Goal: Transaction & Acquisition: Purchase product/service

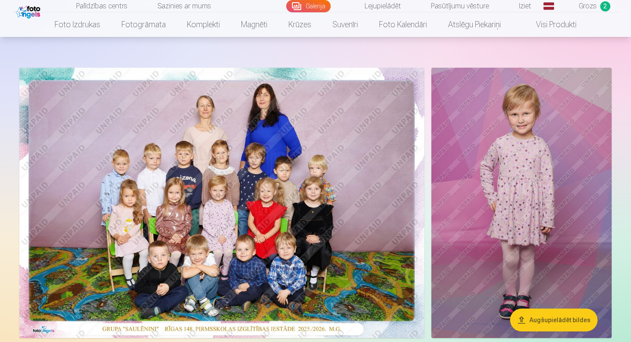
scroll to position [35, 0]
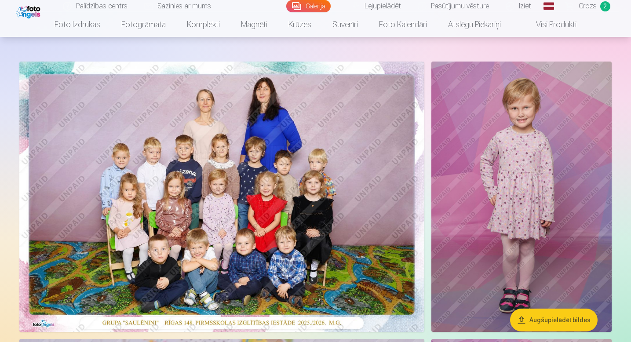
click at [391, 248] on img at bounding box center [221, 197] width 405 height 270
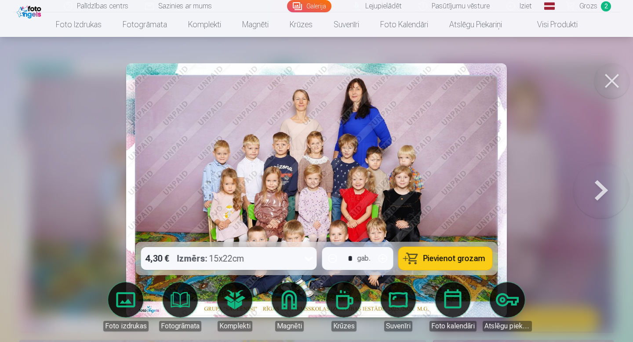
click at [612, 84] on button at bounding box center [611, 80] width 35 height 35
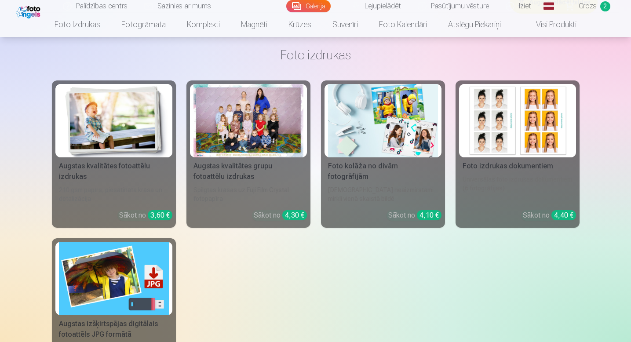
scroll to position [3327, 0]
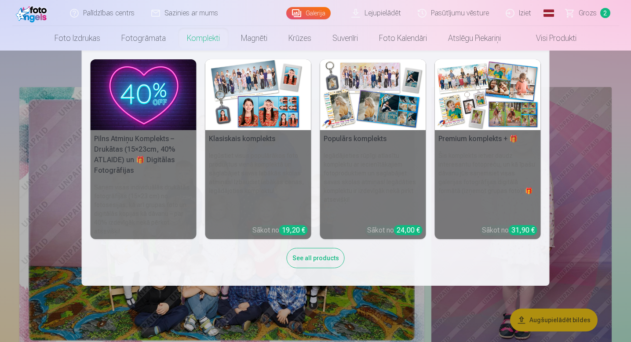
scroll to position [9, 0]
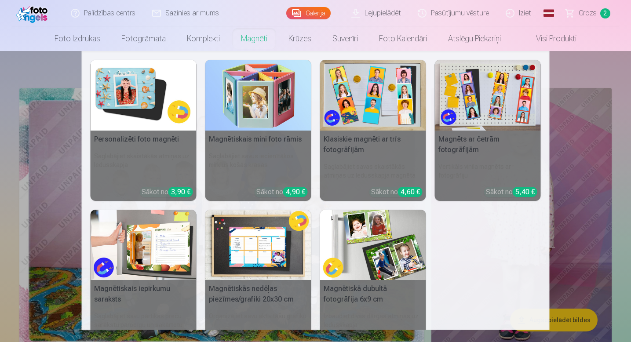
click at [255, 41] on link "Magnēti" at bounding box center [253, 38] width 47 height 25
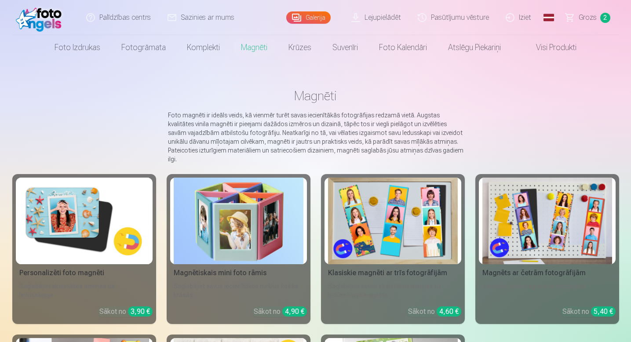
click at [117, 230] on img at bounding box center [84, 221] width 130 height 87
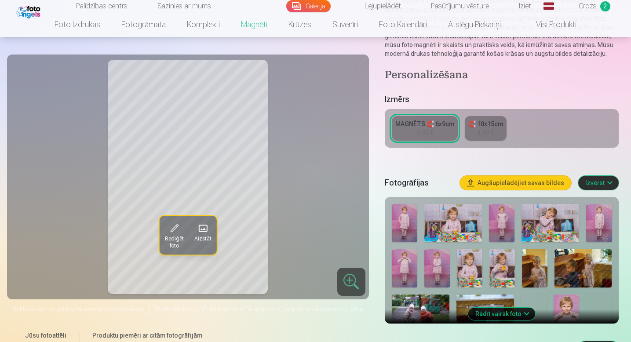
scroll to position [163, 0]
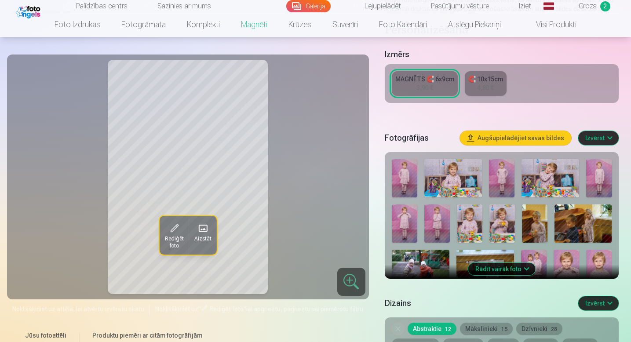
click at [540, 266] on img at bounding box center [534, 269] width 26 height 38
click at [474, 91] on link "🧲 10x15cm 4,80 €" at bounding box center [486, 83] width 42 height 25
